Goal: Check status

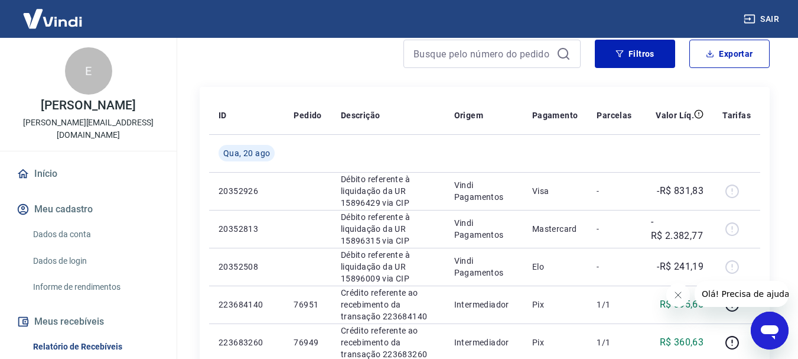
scroll to position [118, 0]
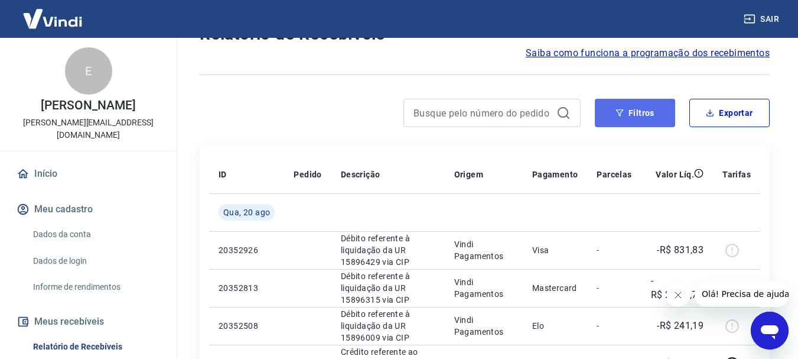
click at [662, 110] on button "Filtros" at bounding box center [635, 113] width 80 height 28
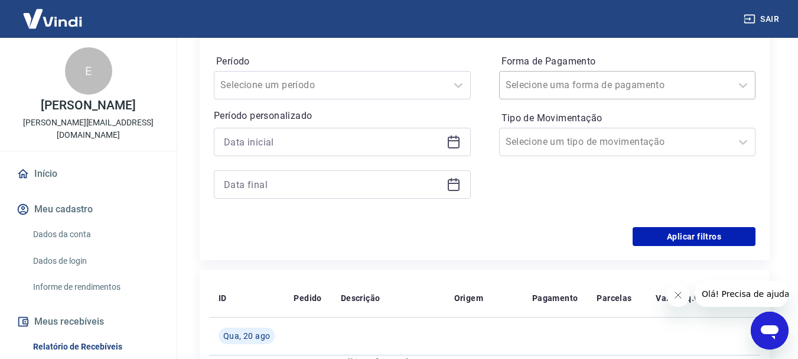
scroll to position [236, 0]
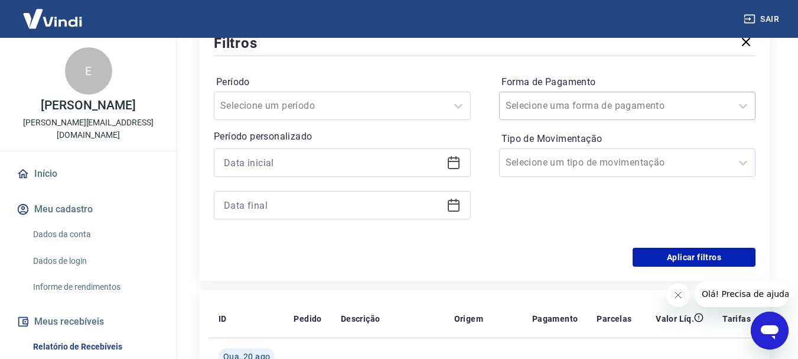
click at [575, 108] on input "Forma de Pagamento" at bounding box center [565, 106] width 119 height 14
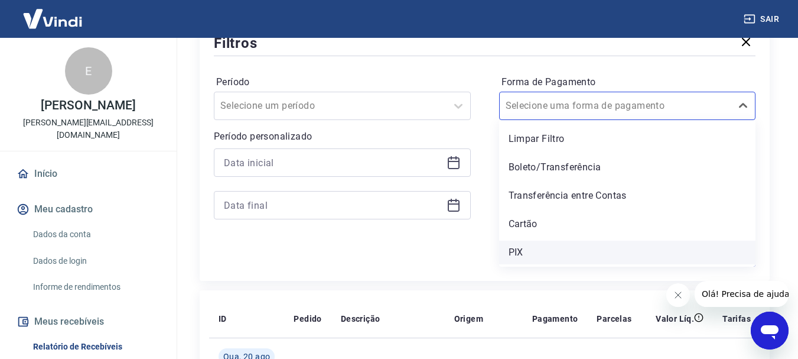
click at [523, 253] on div "PIX" at bounding box center [627, 252] width 257 height 24
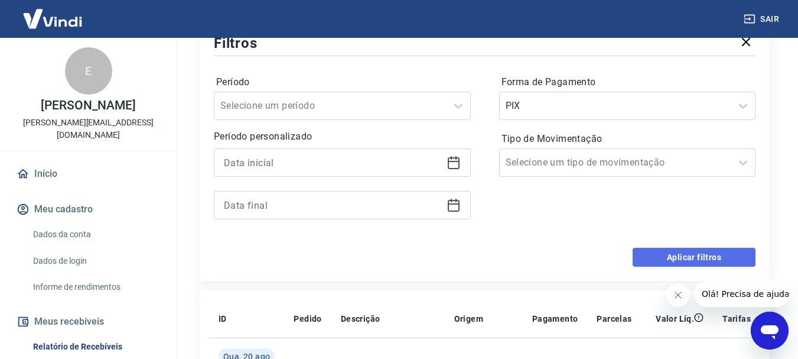
click at [675, 260] on button "Aplicar filtros" at bounding box center [694, 257] width 123 height 19
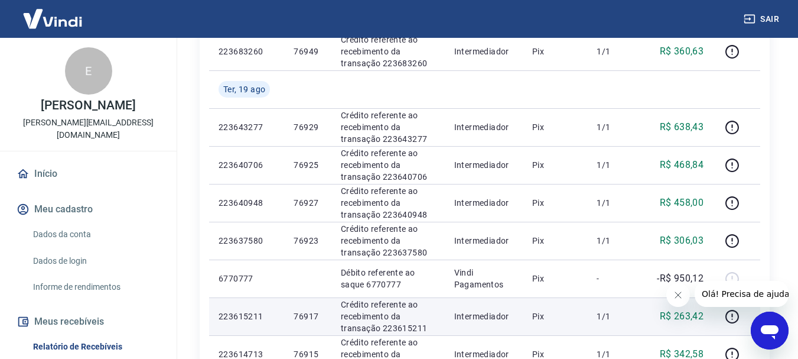
scroll to position [236, 0]
